Goal: Information Seeking & Learning: Learn about a topic

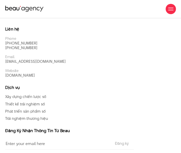
scroll to position [2068, 0]
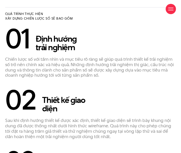
scroll to position [537, 0]
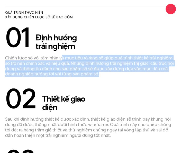
drag, startPoint x: 60, startPoint y: 57, endPoint x: 122, endPoint y: 71, distance: 63.3
click at [122, 71] on p "Chiến lược số với tầm nhìn và mục tiêu rõ ràng sẽ giúp quá trình thiết kế trải …" at bounding box center [90, 65] width 170 height 21
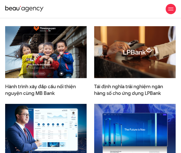
scroll to position [817, 0]
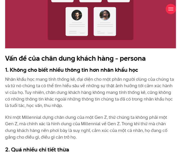
scroll to position [537, 0]
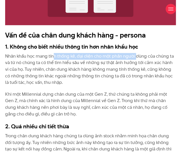
drag, startPoint x: 54, startPoint y: 56, endPoint x: 134, endPoint y: 59, distance: 80.4
click at [134, 59] on p "Nhân khẩu học mang tính thống kê, đại diện cho một phần người dùng của chúng ta…" at bounding box center [90, 69] width 170 height 33
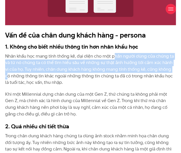
drag, startPoint x: 113, startPoint y: 54, endPoint x: 169, endPoint y: 70, distance: 58.9
click at [169, 70] on p "Nhân khẩu học mang tính thống kê, đại diện cho một phần người dùng của chúng ta…" at bounding box center [90, 69] width 170 height 33
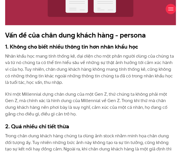
drag, startPoint x: 143, startPoint y: 71, endPoint x: 167, endPoint y: 82, distance: 26.6
click at [167, 82] on p "Nhân khẩu học mang tính thống kê, đại diện cho một phần người dùng của chúng ta…" at bounding box center [90, 69] width 170 height 33
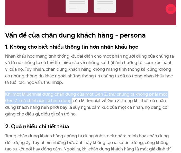
drag, startPoint x: 4, startPoint y: 85, endPoint x: 63, endPoint y: 99, distance: 61.0
click at [63, 99] on p "Khi một Millennial dựng chân dung của một Gen Z, thứ chúng ta không phải một Ge…" at bounding box center [90, 104] width 170 height 26
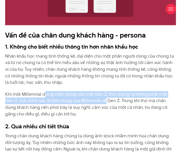
drag, startPoint x: 45, startPoint y: 94, endPoint x: 95, endPoint y: 99, distance: 50.1
click at [95, 99] on p "Khi một Millennial dựng chân dung của một Gen Z, thứ chúng ta không phải một Ge…" at bounding box center [90, 104] width 170 height 26
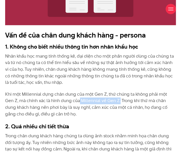
drag, startPoint x: 110, startPoint y: 100, endPoint x: 70, endPoint y: 98, distance: 39.8
click at [70, 98] on p "Khi một Millennial dựng chân dung của một Gen Z, thứ chúng ta không phải một Ge…" at bounding box center [90, 104] width 170 height 26
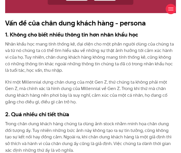
scroll to position [560, 0]
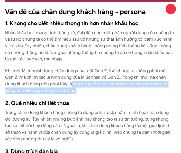
drag, startPoint x: 59, startPoint y: 84, endPoint x: 82, endPoint y: 90, distance: 23.2
click at [82, 90] on p "Khi một Millennial dựng chân dung của một Gen Z, thứ chúng ta không phải một Ge…" at bounding box center [90, 81] width 170 height 26
drag, startPoint x: 62, startPoint y: 82, endPoint x: 85, endPoint y: 92, distance: 25.0
click at [85, 92] on p "Khi một Millennial dựng chân dung của một Gen Z, thứ chúng ta không phải một Ge…" at bounding box center [90, 81] width 170 height 26
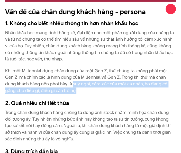
click at [85, 92] on p "Khi một Millennial dựng chân dung của một Gen Z, thứ chúng ta không phải một Ge…" at bounding box center [90, 81] width 170 height 26
drag, startPoint x: 61, startPoint y: 84, endPoint x: 77, endPoint y: 87, distance: 15.6
click at [77, 87] on p "Khi một Millennial dựng chân dung của một Gen Z, thứ chúng ta không phải một Ge…" at bounding box center [90, 81] width 170 height 26
drag, startPoint x: 60, startPoint y: 84, endPoint x: 74, endPoint y: 91, distance: 15.3
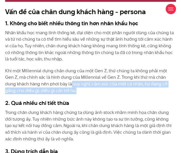
click at [74, 91] on p "Khi một Millennial dựng chân dung của một Gen Z, thứ chúng ta không phải một Ge…" at bounding box center [90, 81] width 170 height 26
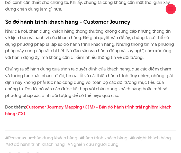
scroll to position [1517, 0]
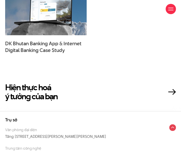
scroll to position [1073, 0]
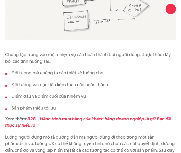
scroll to position [1004, 0]
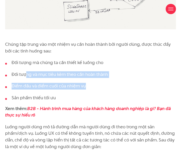
drag, startPoint x: 25, startPoint y: 64, endPoint x: 137, endPoint y: 76, distance: 113.2
click at [137, 76] on ul "Đối tượng mà chúng ta cần thiết kế luồng cho Đối tượng và mục tiêu kèm theo cần…" at bounding box center [90, 80] width 170 height 42
click at [137, 83] on li "Điểm đầu và điểm cuối của nhiệm vụ" at bounding box center [90, 86] width 170 height 7
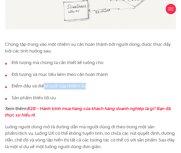
drag, startPoint x: 44, startPoint y: 80, endPoint x: 94, endPoint y: 82, distance: 50.3
click at [94, 83] on li "Điểm đầu và điểm cuối của nhiệm vụ" at bounding box center [90, 86] width 170 height 7
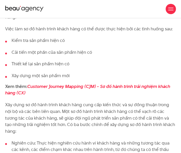
scroll to position [607, 0]
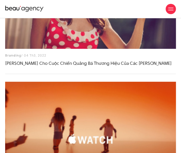
scroll to position [2334, 0]
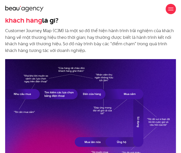
scroll to position [346, 0]
